Goal: Task Accomplishment & Management: Use online tool/utility

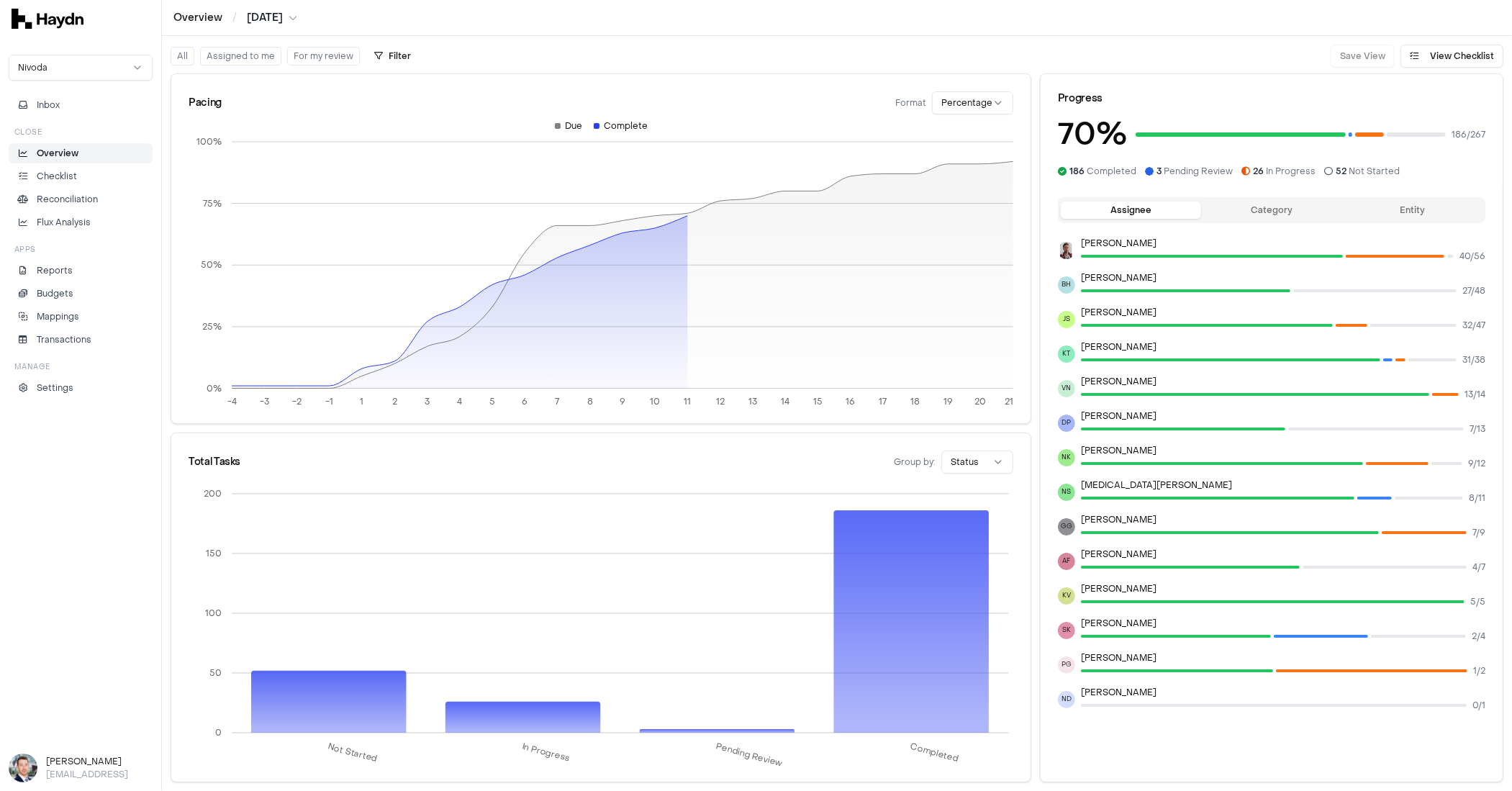
click at [969, 103] on html "Overview / [DATE] Nivoda Inbox Close Overview Checklist Reconciliation Flux Ana…" at bounding box center [756, 396] width 1512 height 791
click at [59, 172] on p "Checklist" at bounding box center [57, 177] width 41 height 13
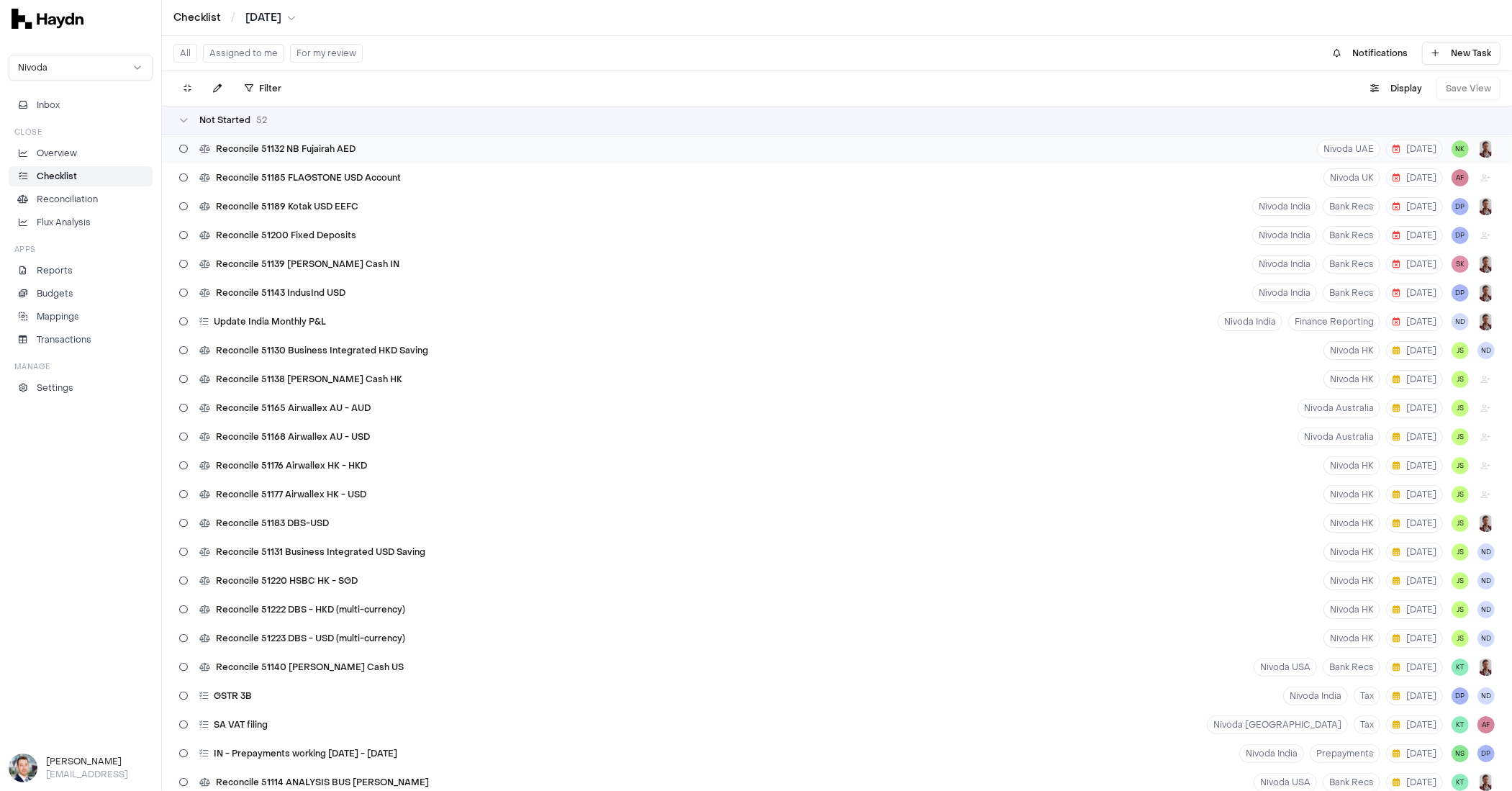
click at [305, 154] on span "Reconcile 51132 NB Fujairah AED" at bounding box center [285, 149] width 140 height 12
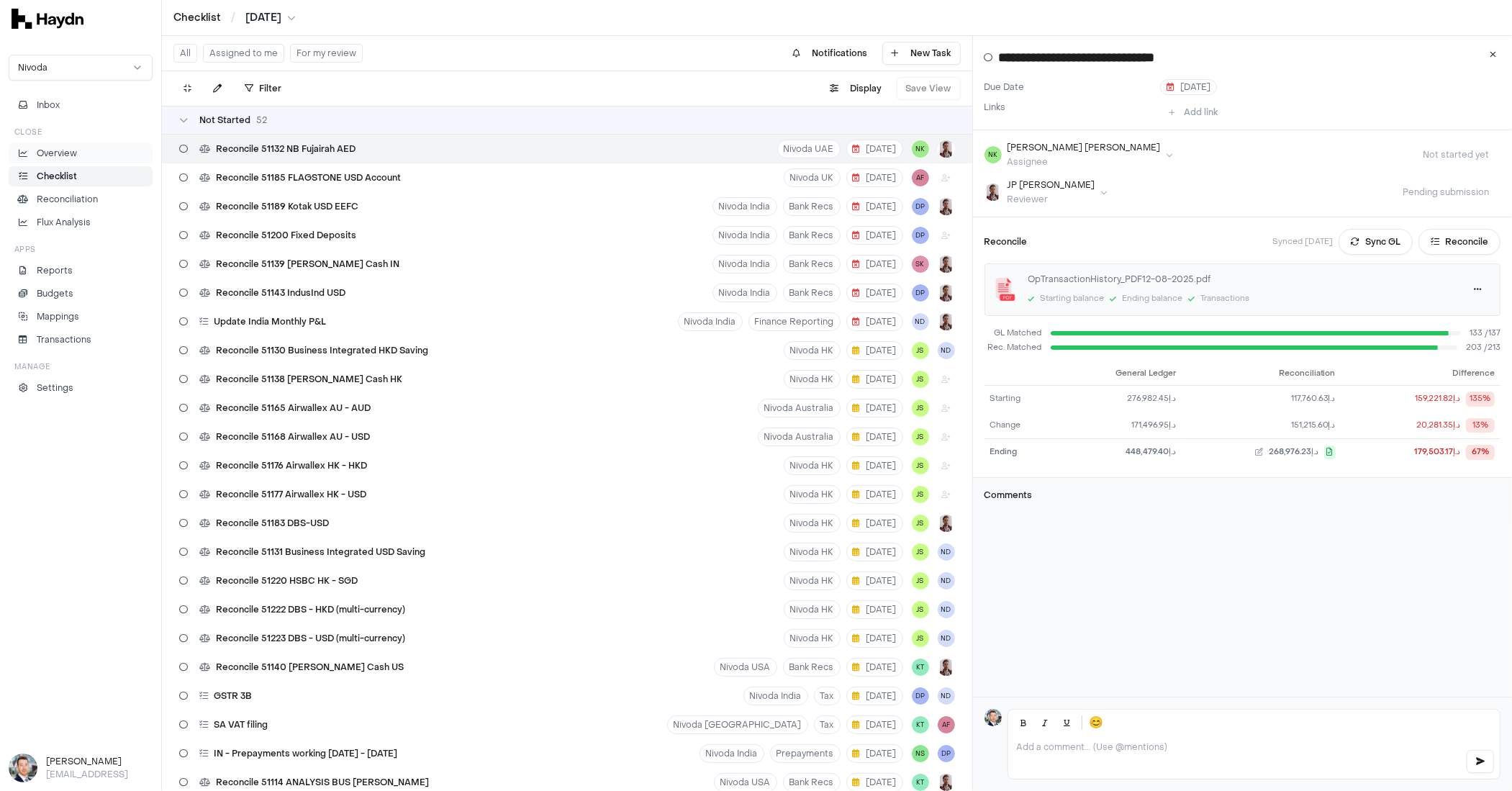
click at [67, 148] on p "Overview" at bounding box center [57, 154] width 41 height 13
